Goal: Navigation & Orientation: Find specific page/section

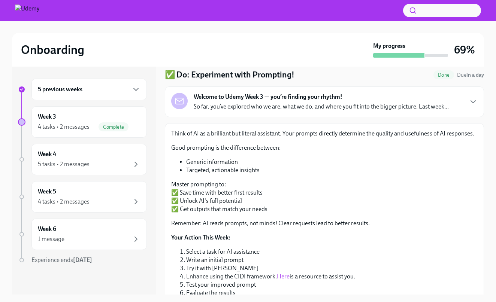
scroll to position [7, 0]
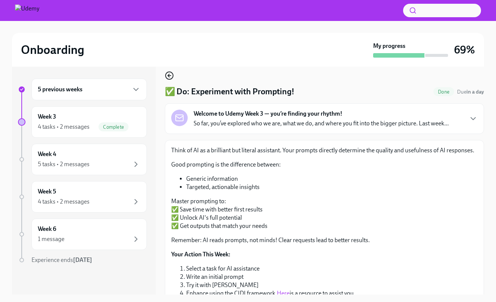
click at [170, 76] on icon "button" at bounding box center [169, 76] width 3 height 0
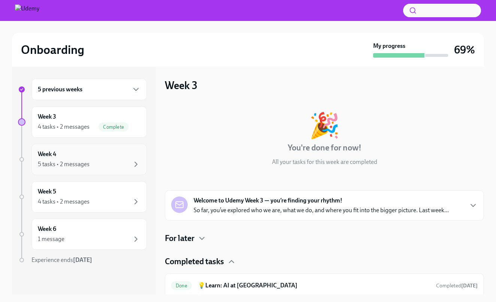
click at [97, 152] on div "Week 4 5 tasks • 2 messages" at bounding box center [89, 159] width 103 height 19
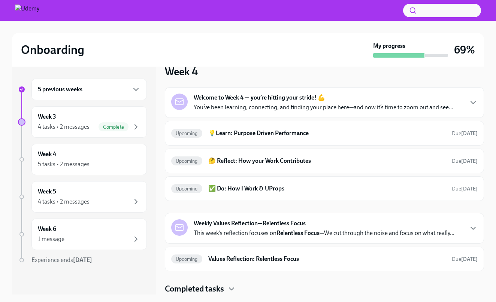
scroll to position [14, 0]
click at [106, 229] on div "Week 6 1 message" at bounding box center [89, 234] width 103 height 19
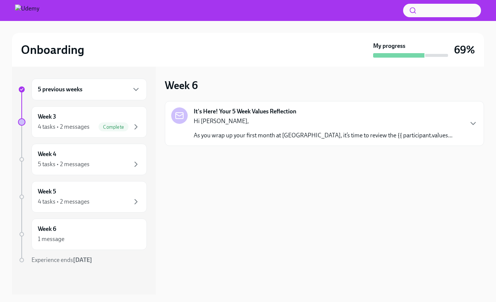
click at [376, 121] on p "Hi [PERSON_NAME]," at bounding box center [323, 121] width 259 height 8
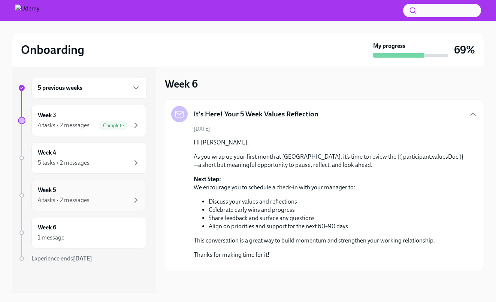
click at [84, 194] on div "Week 5 4 tasks • 2 messages" at bounding box center [89, 195] width 103 height 19
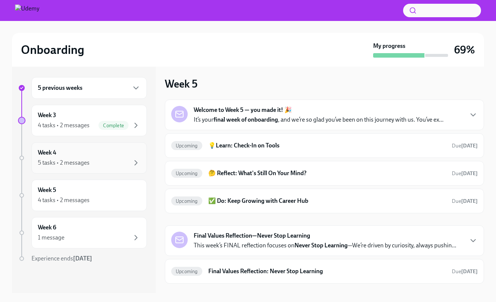
click at [116, 158] on div "Week 4 5 tasks • 2 messages" at bounding box center [89, 158] width 103 height 19
